Goal: Task Accomplishment & Management: Use online tool/utility

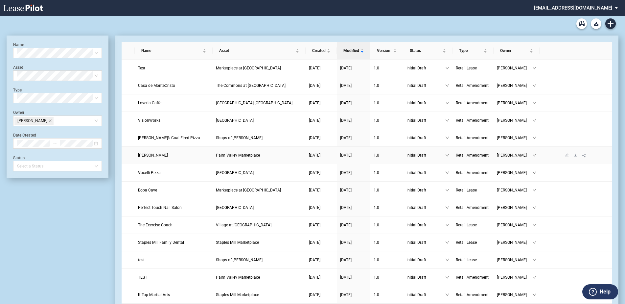
click at [237, 157] on span "Palm Valley Marketplace" at bounding box center [238, 155] width 44 height 5
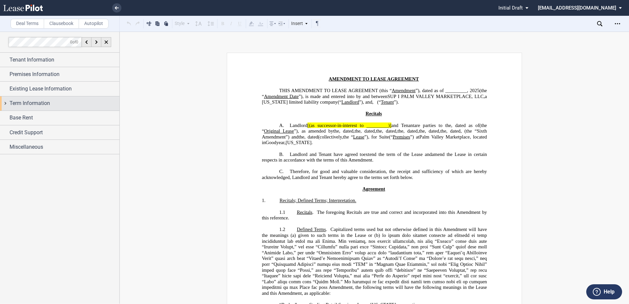
click at [12, 101] on span "Term Information" at bounding box center [30, 103] width 40 height 8
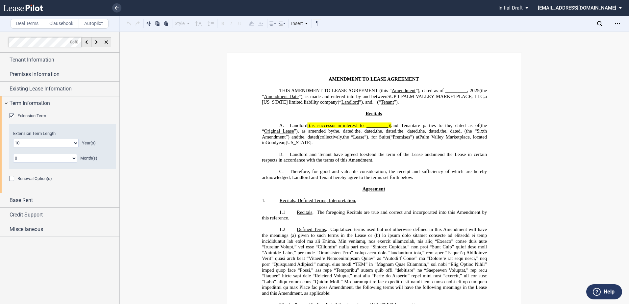
click at [45, 142] on select "0 1 2 3 4 5 6 7 8 9 10 11 12 13 14 15 16 17 18 19 20" at bounding box center [45, 143] width 65 height 9
select select "number:6"
click at [13, 139] on select "0 1 2 3 4 5 6 7 8 9 10 11 12 13 14 15 16 17 18 19 20" at bounding box center [45, 143] width 65 height 9
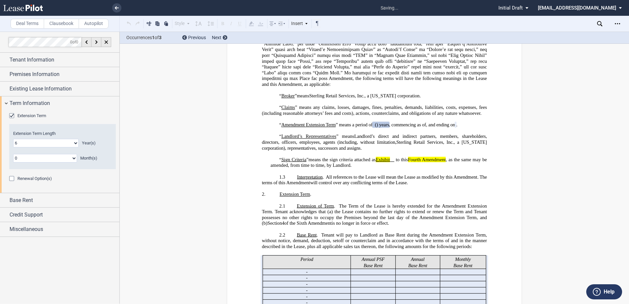
click at [97, 257] on div at bounding box center [59, 168] width 119 height 272
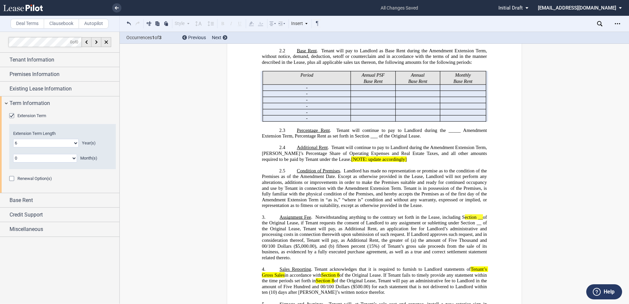
scroll to position [445, 0]
